Goal: Transaction & Acquisition: Purchase product/service

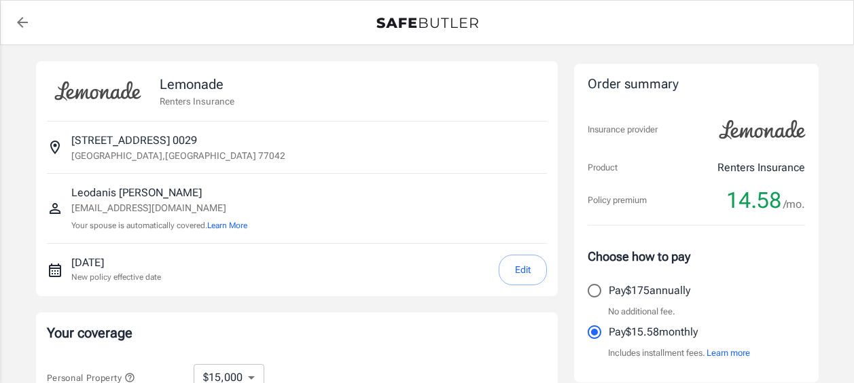
select select "15000"
select select "500"
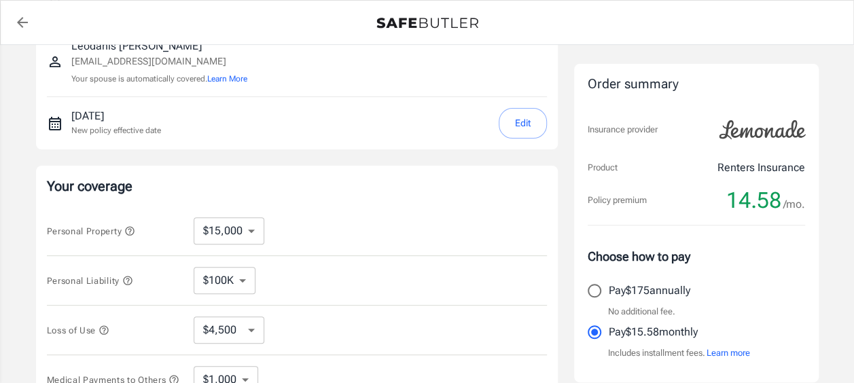
scroll to position [272, 0]
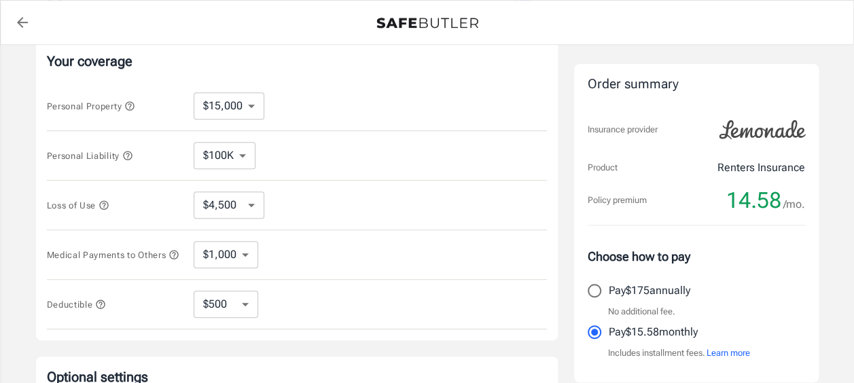
click at [247, 103] on select "$10,000 $15,000 $20,000 $25,000 $30,000 $40,000 $50,000 $100K $150K $200K $250K" at bounding box center [229, 105] width 71 height 27
select select "10000"
select select "3000"
click at [242, 156] on select "$100K $200K $300K $400K $500K" at bounding box center [225, 155] width 62 height 27
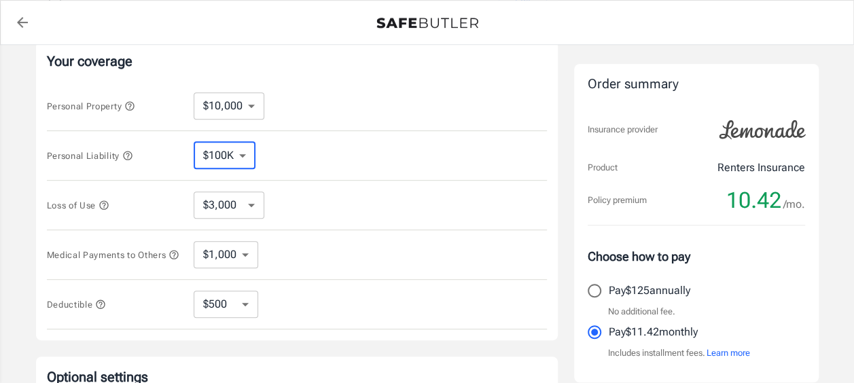
select select "300000"
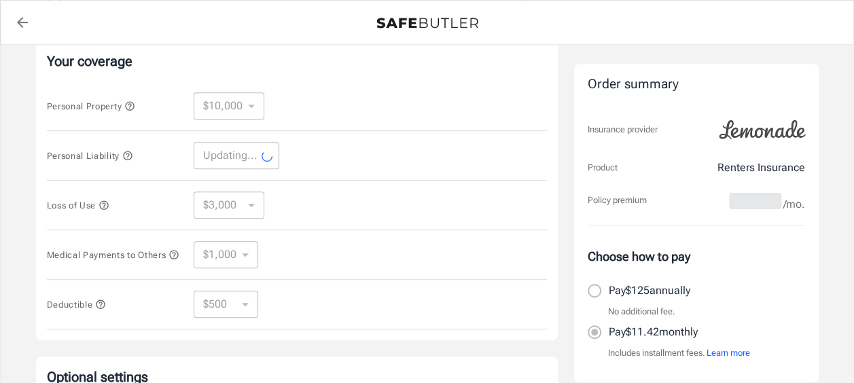
select select "300000"
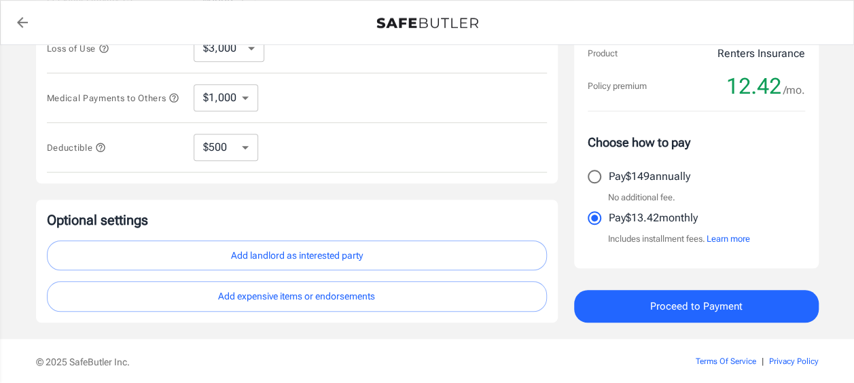
scroll to position [408, 0]
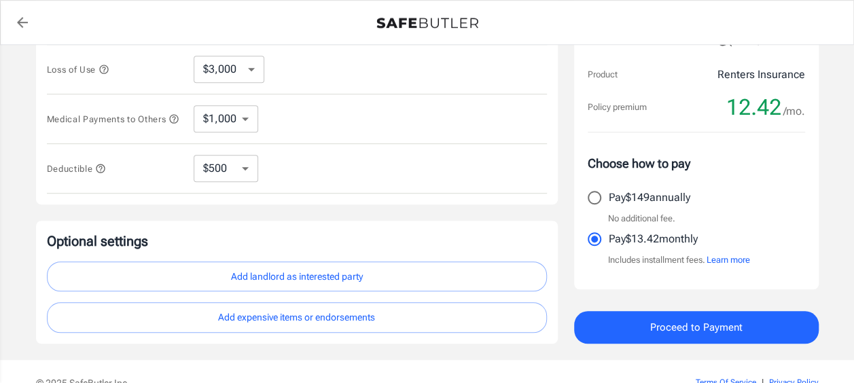
click at [675, 328] on span "Proceed to Payment" at bounding box center [696, 328] width 92 height 18
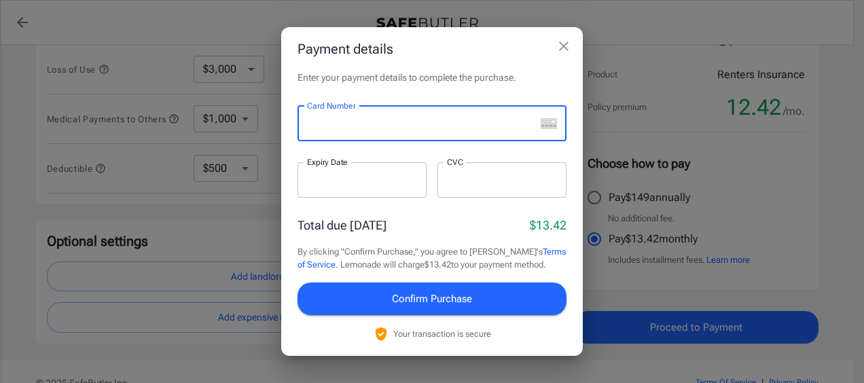
click at [670, 70] on div "Payment details Enter your payment details to complete the purchase. Card Numbe…" at bounding box center [432, 191] width 864 height 383
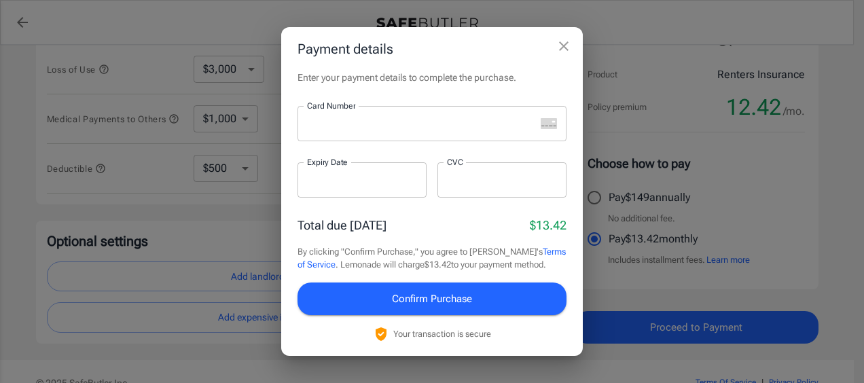
click at [670, 67] on div "Payment details Enter your payment details to complete the purchase. Card Numbe…" at bounding box center [432, 191] width 864 height 383
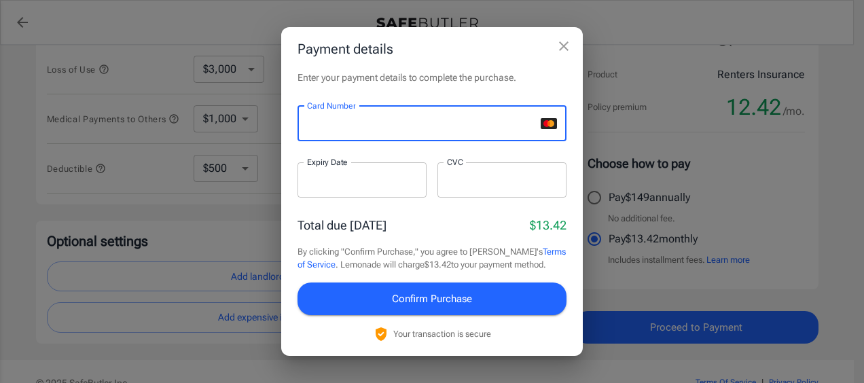
click at [504, 91] on div "Enter your payment details to complete the purchase. Card Number Card Number ​ …" at bounding box center [432, 213] width 302 height 285
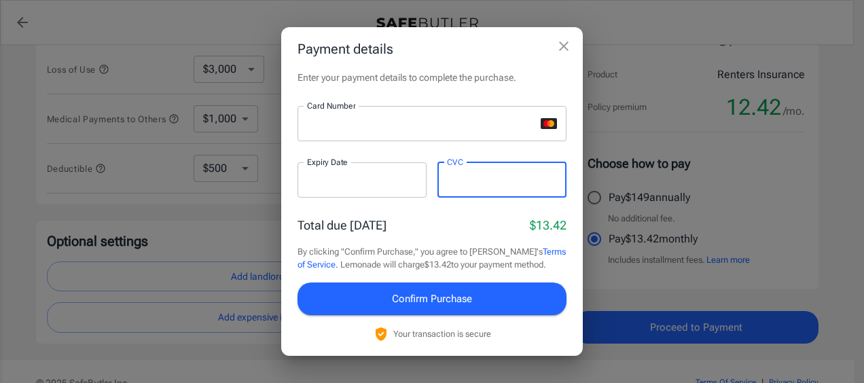
click at [427, 219] on div "Total due today $13.42" at bounding box center [432, 225] width 269 height 18
click at [419, 306] on span "Confirm Purchase" at bounding box center [432, 299] width 80 height 18
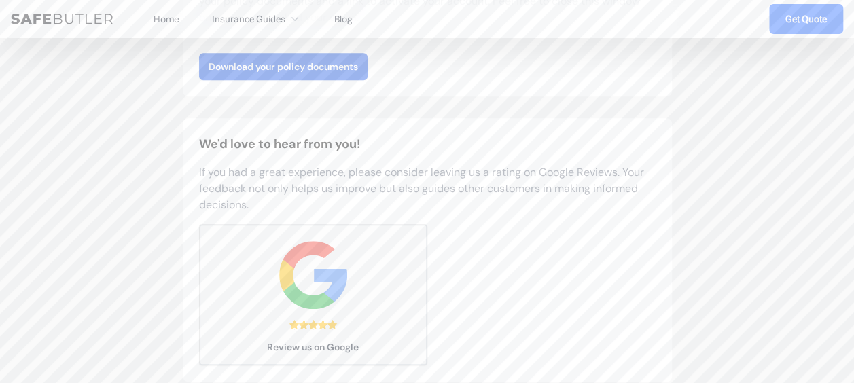
scroll to position [340, 0]
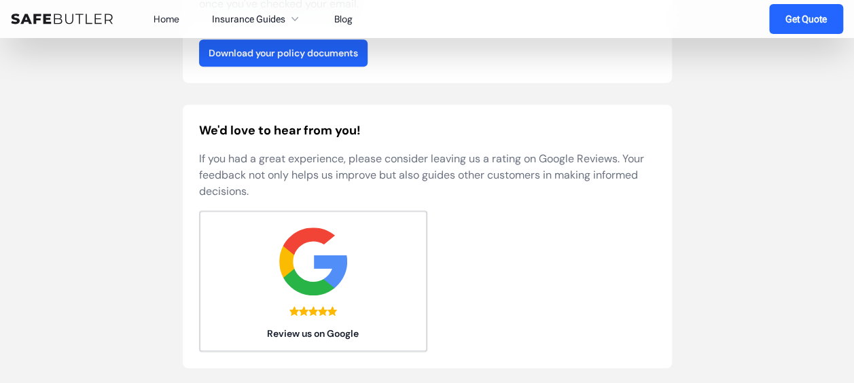
click at [303, 56] on link "Download your policy documents" at bounding box center [283, 52] width 168 height 27
